Goal: Transaction & Acquisition: Obtain resource

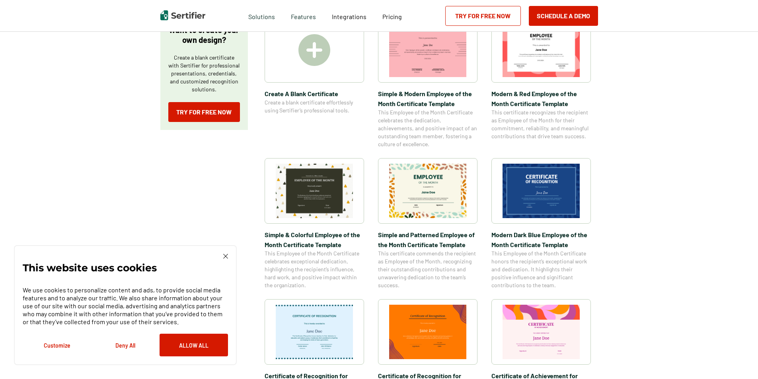
click at [299, 190] on img at bounding box center [314, 191] width 77 height 54
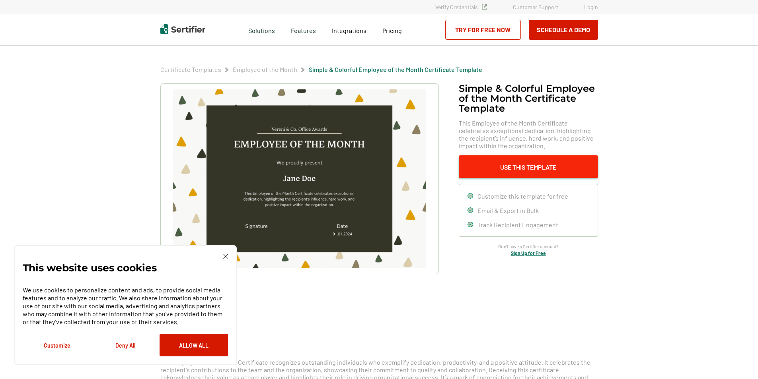
click at [539, 167] on button "Use This Template" at bounding box center [528, 167] width 139 height 23
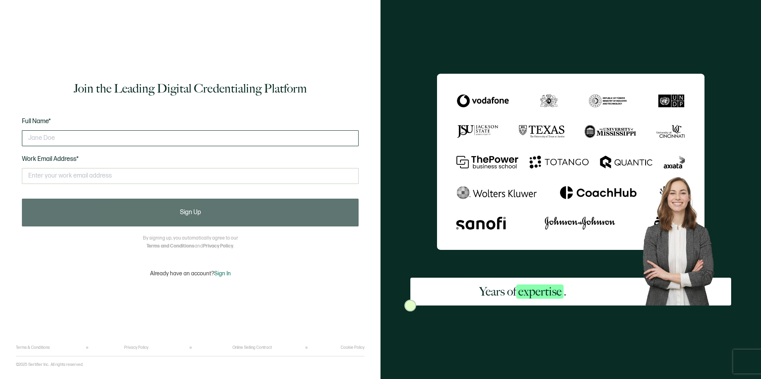
click at [96, 139] on input "text" at bounding box center [190, 138] width 337 height 16
type input "[PERSON_NAME]"
type input "[EMAIL_ADDRESS][DOMAIN_NAME]"
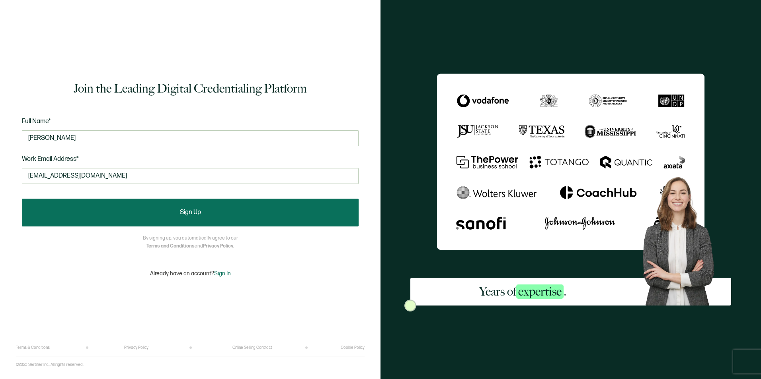
click at [193, 219] on button "Sign Up" at bounding box center [190, 213] width 337 height 28
